Goal: Transaction & Acquisition: Purchase product/service

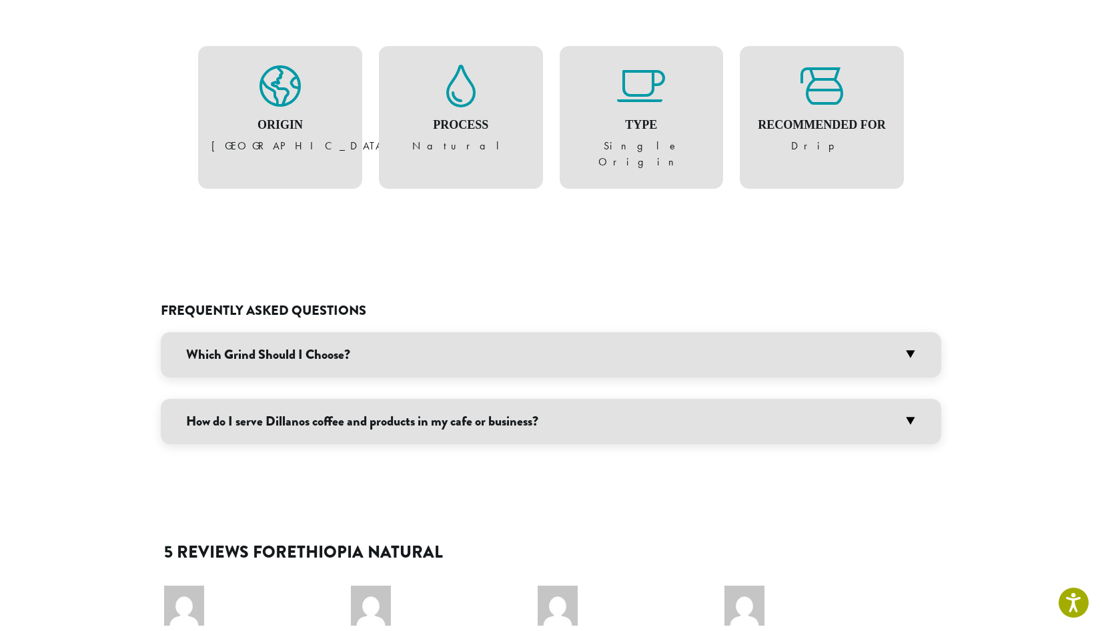
scroll to position [906, 0]
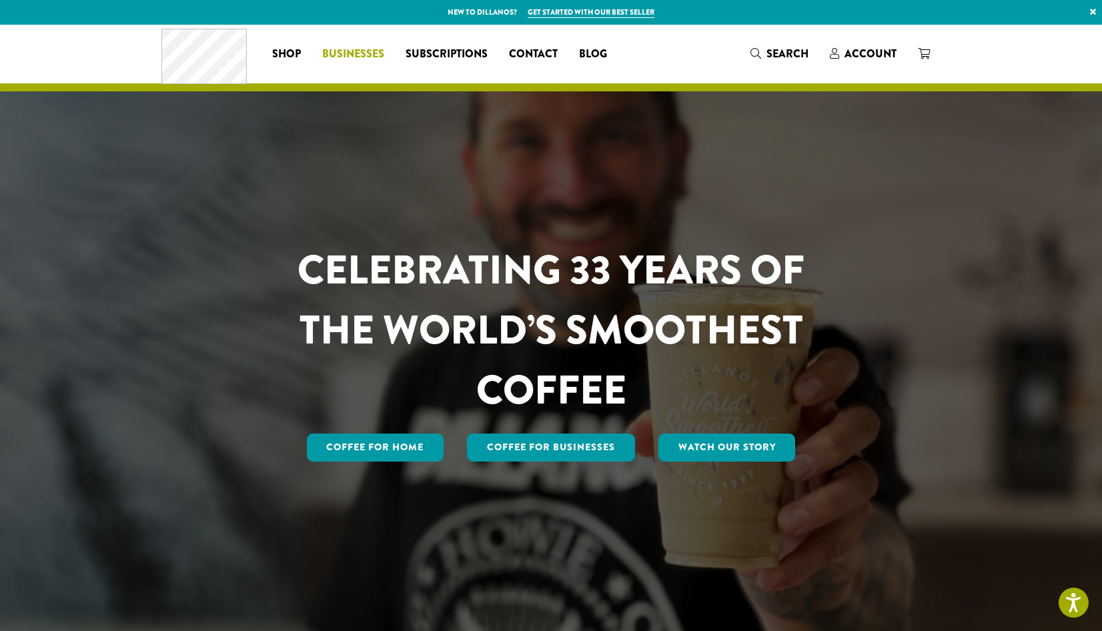
click at [352, 60] on span "Businesses" at bounding box center [353, 54] width 62 height 17
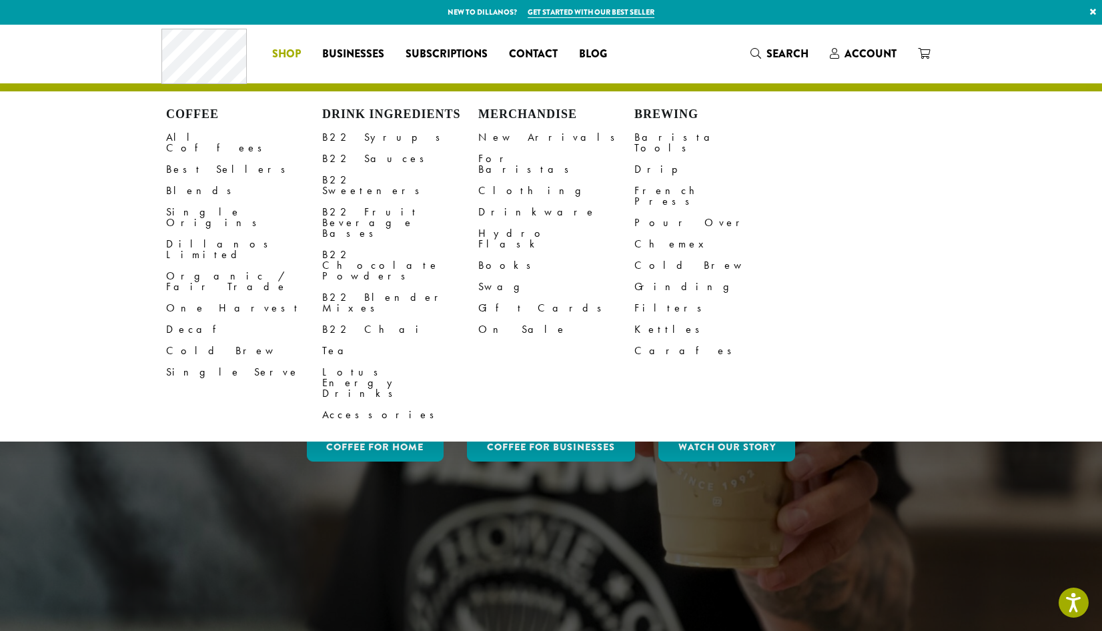
click at [282, 54] on span "Shop" at bounding box center [286, 54] width 29 height 17
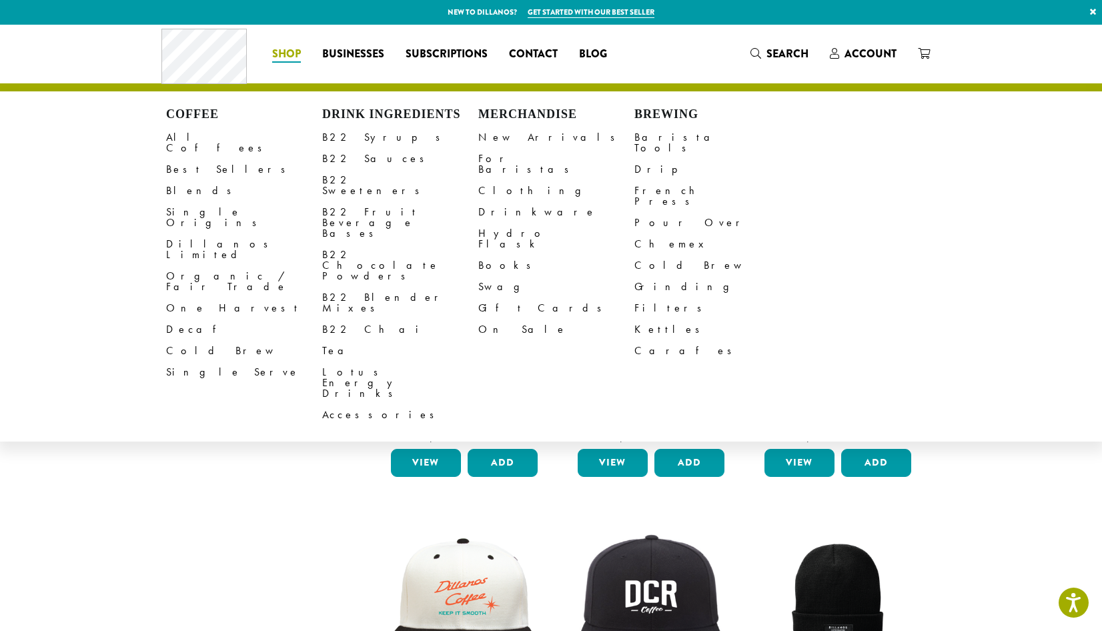
click at [189, 180] on link "Blends" at bounding box center [244, 190] width 156 height 21
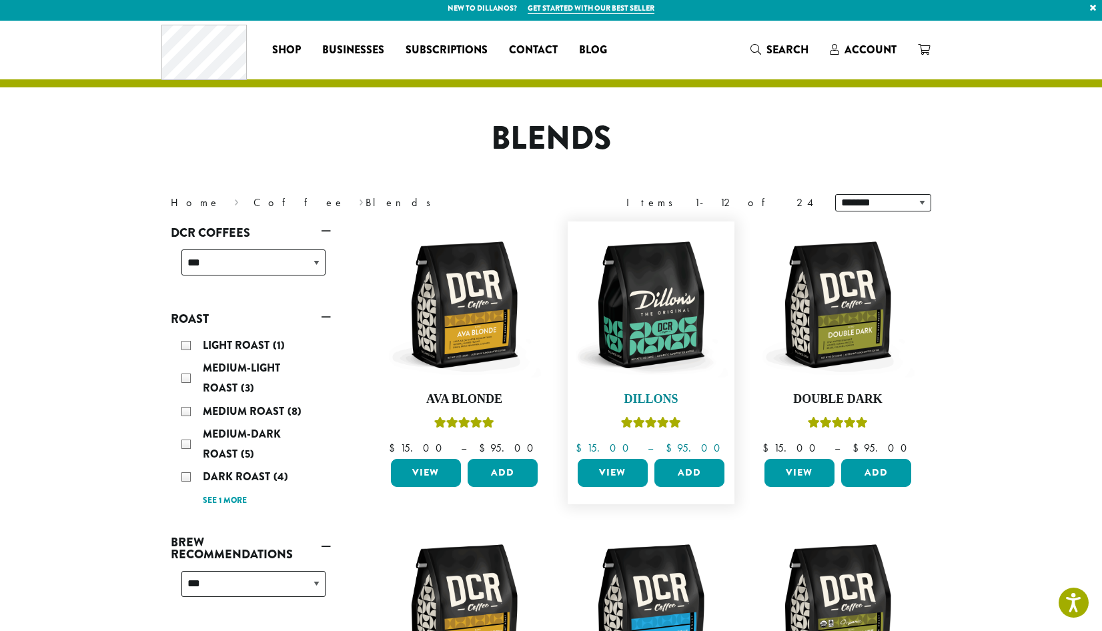
scroll to position [36, 0]
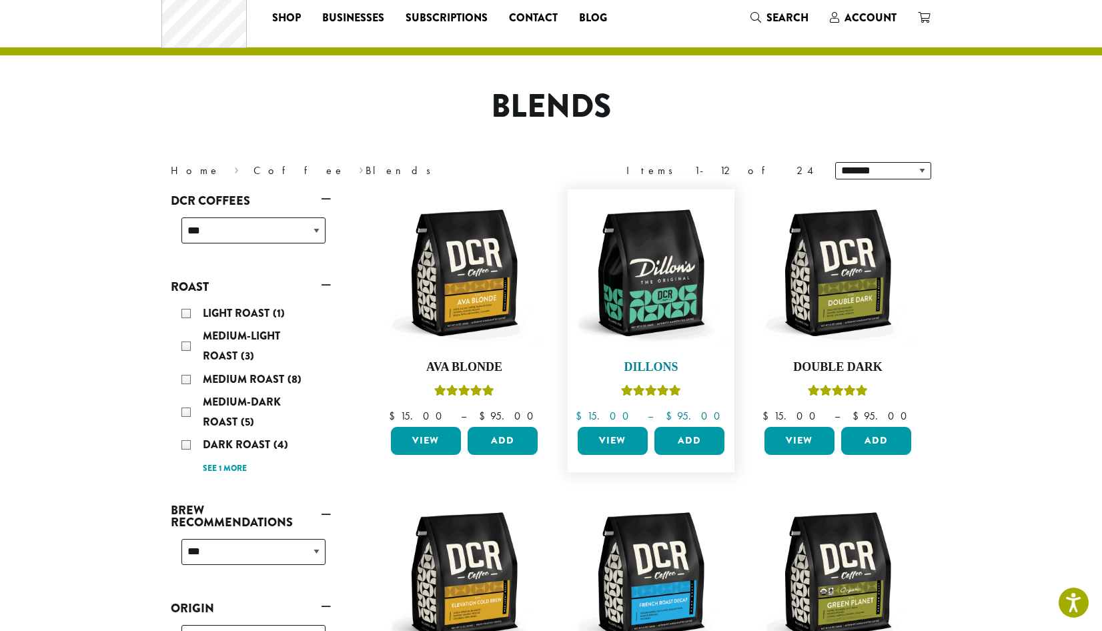
click at [653, 365] on h4 "Dillons" at bounding box center [650, 367] width 153 height 15
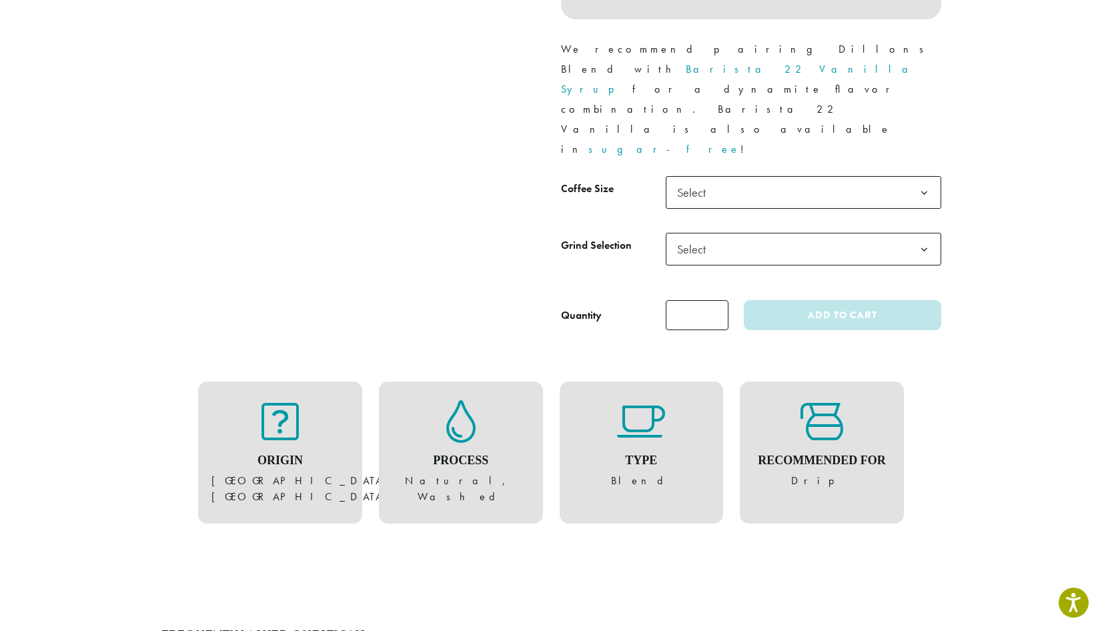
scroll to position [582, 0]
